Goal: Browse casually: Explore the website without a specific task or goal

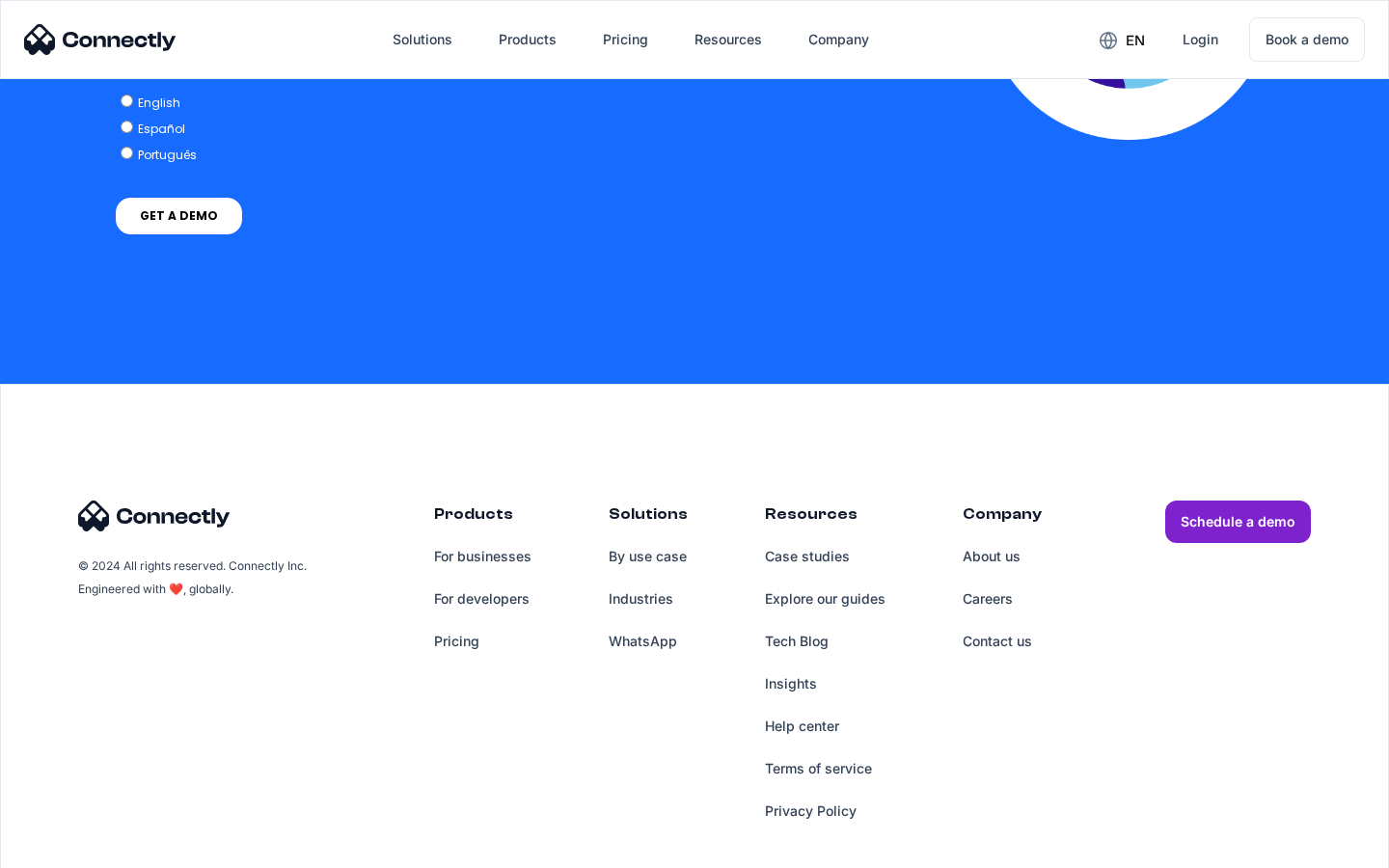
scroll to position [3940, 0]
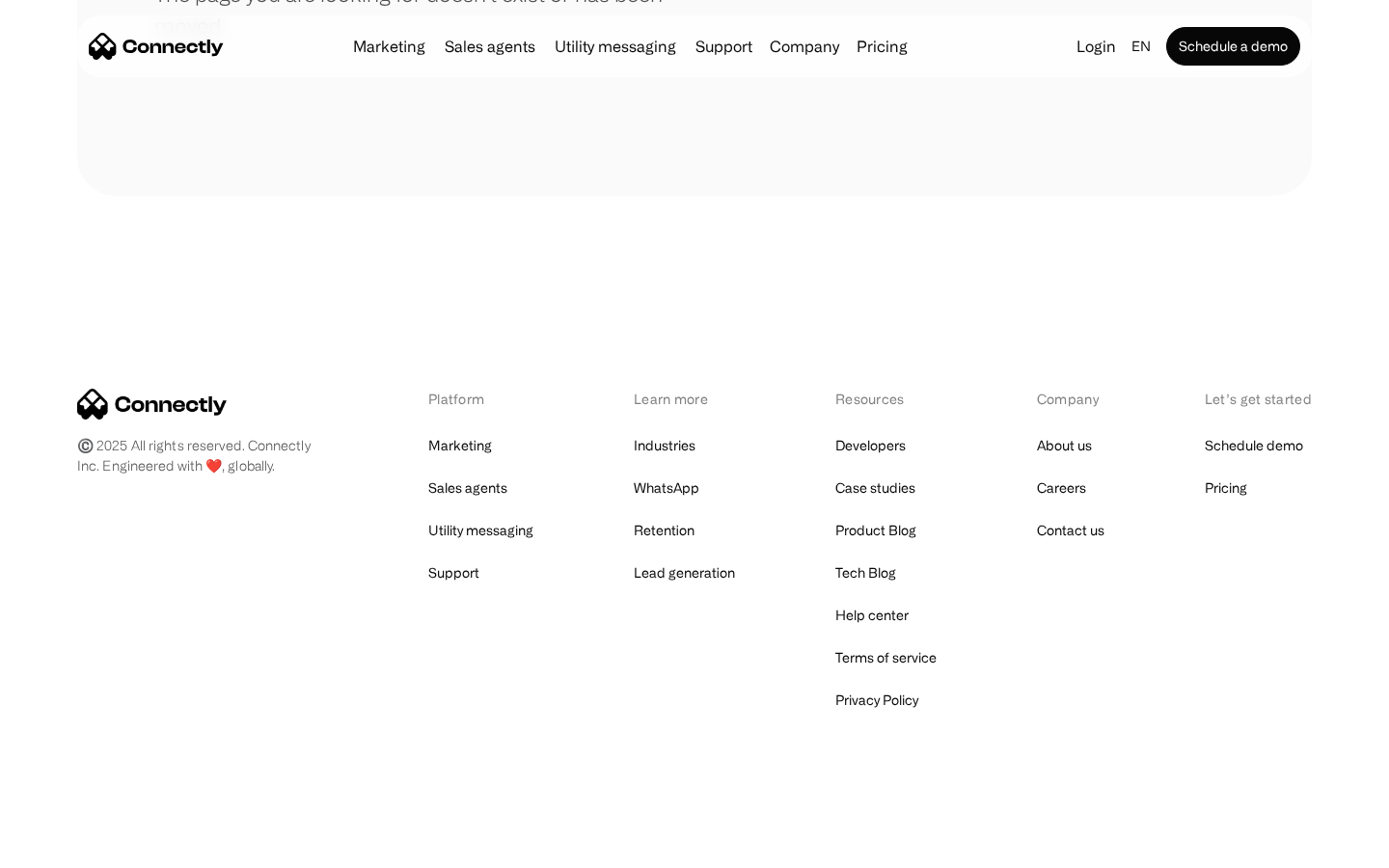
scroll to position [352, 0]
